Goal: Task Accomplishment & Management: Manage account settings

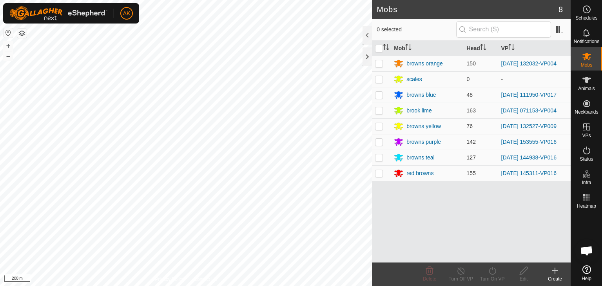
click at [402, 164] on div "Mobs 8 0 selected Mob Head VP browns orange 150 [DATE] 132032-VP004 scales 0 - …" at bounding box center [285, 143] width 570 height 286
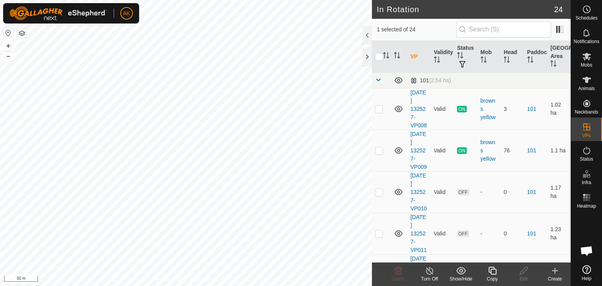
click at [490, 270] on icon at bounding box center [492, 270] width 10 height 9
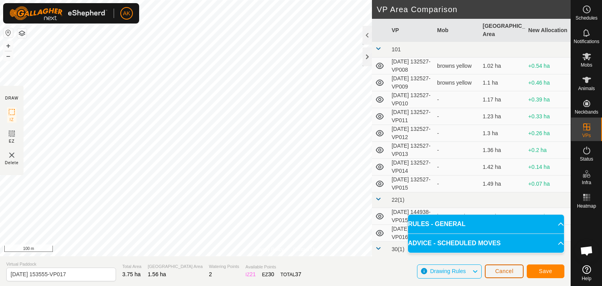
click at [500, 270] on span "Cancel" at bounding box center [504, 271] width 18 height 6
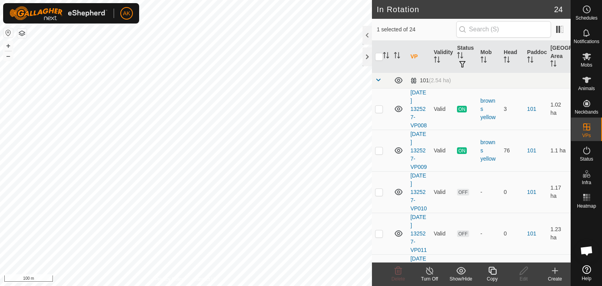
checkbox input "false"
checkbox input "true"
click at [493, 269] on icon at bounding box center [492, 271] width 8 height 8
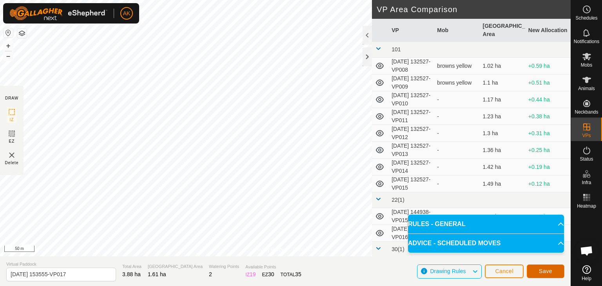
click at [547, 270] on span "Save" at bounding box center [545, 271] width 13 height 6
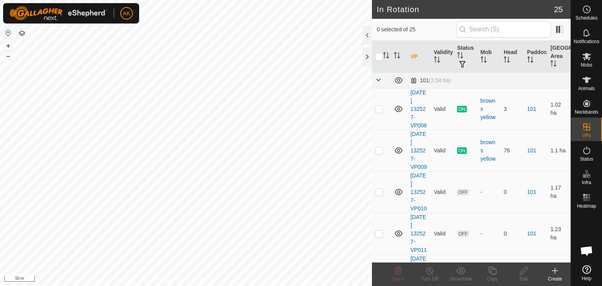
checkbox input "true"
checkbox input "false"
click at [394, 273] on icon at bounding box center [397, 270] width 9 height 9
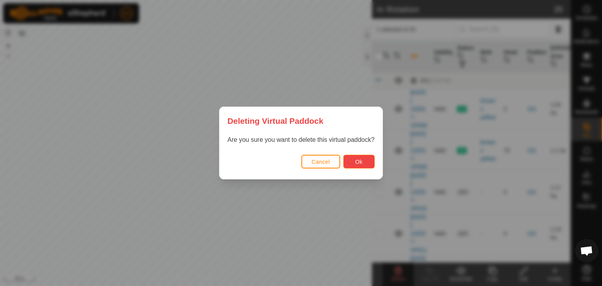
click at [359, 159] on span "Ok" at bounding box center [358, 162] width 7 height 6
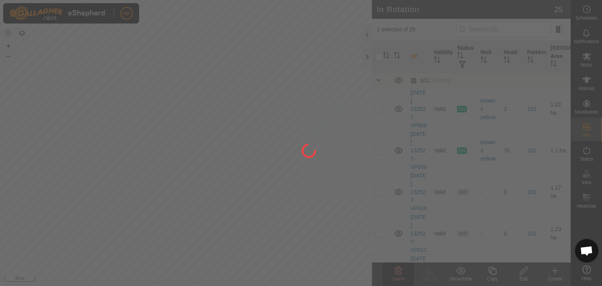
checkbox input "false"
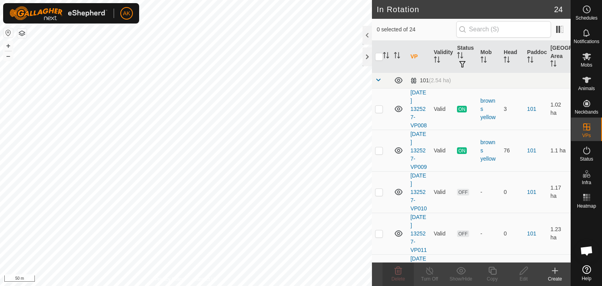
checkbox input "true"
click at [495, 268] on icon at bounding box center [492, 271] width 8 height 8
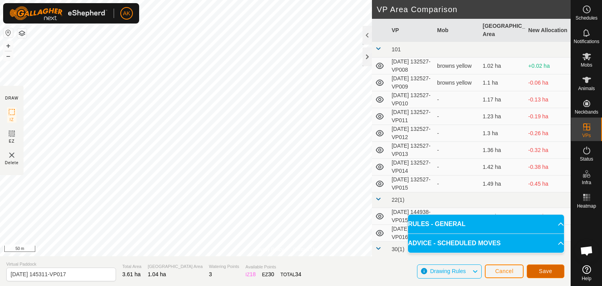
click at [536, 271] on button "Save" at bounding box center [546, 271] width 38 height 14
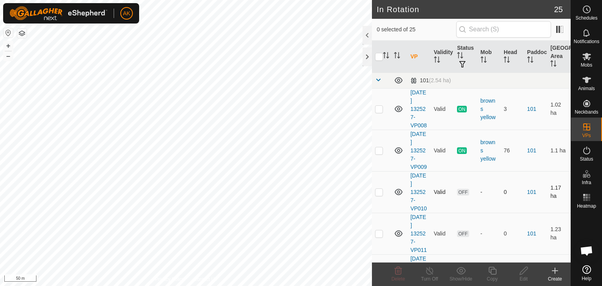
click at [376, 188] on div "In Rotation 25 0 selected of 25 VP Validity Status Mob Head Paddock Grazing Are…" at bounding box center [285, 143] width 570 height 286
checkbox input "true"
checkbox input "false"
click at [396, 269] on icon at bounding box center [397, 270] width 9 height 9
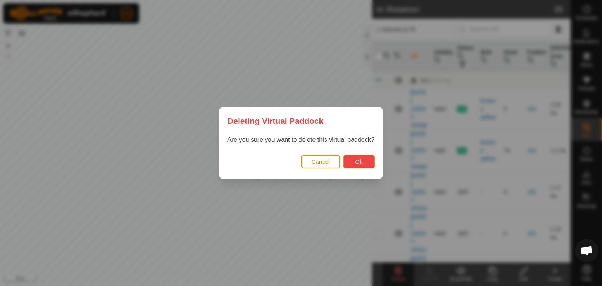
click at [355, 163] on span "Ok" at bounding box center [358, 162] width 7 height 6
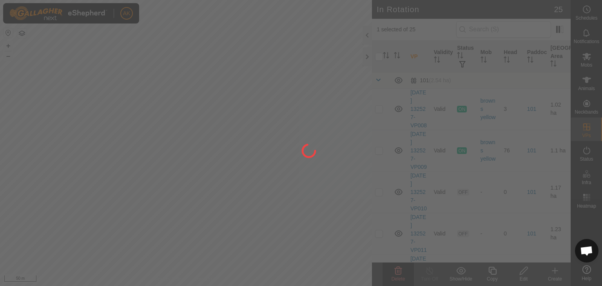
checkbox input "false"
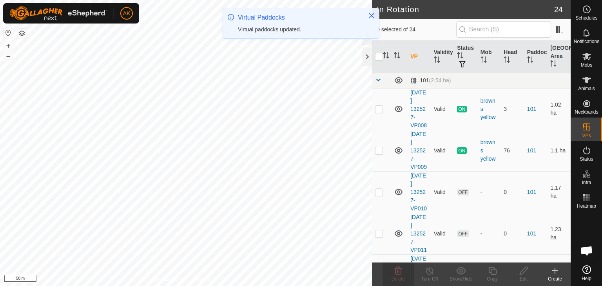
checkbox input "true"
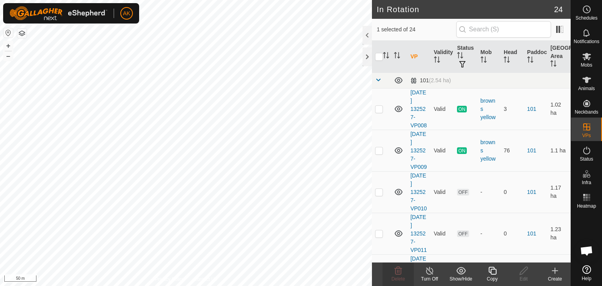
click at [491, 268] on icon at bounding box center [492, 270] width 10 height 9
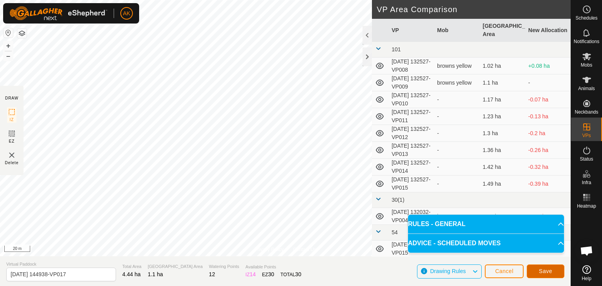
click at [542, 272] on span "Save" at bounding box center [545, 271] width 13 height 6
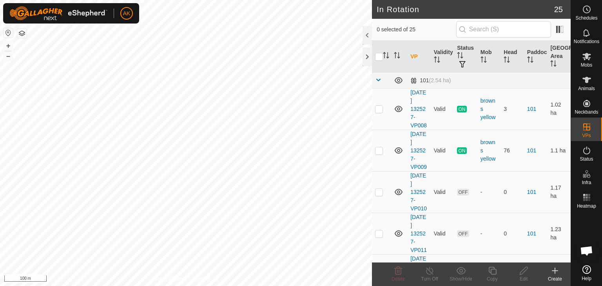
checkbox input "true"
click at [494, 273] on icon at bounding box center [492, 270] width 10 height 9
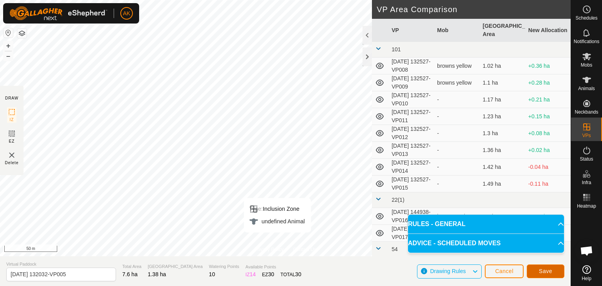
click at [541, 268] on span "Save" at bounding box center [545, 271] width 13 height 6
